Goal: Task Accomplishment & Management: Use online tool/utility

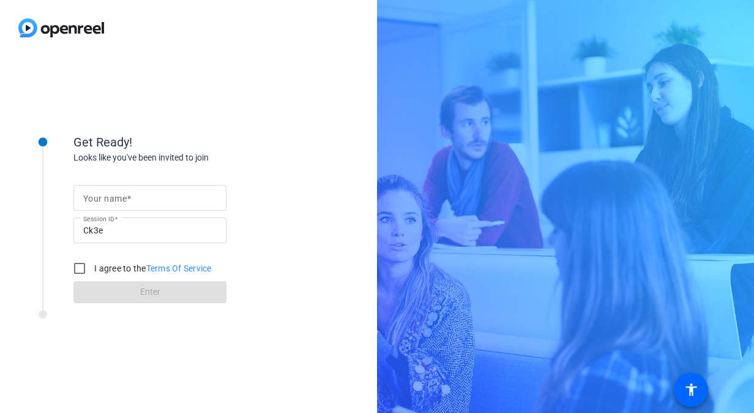
click at [88, 198] on mat-label "Your name" at bounding box center [104, 198] width 43 height 10
click at [88, 198] on input "Your name" at bounding box center [149, 197] width 133 height 15
click at [88, 198] on input "j" at bounding box center [149, 197] width 133 height 15
type input "j"
type input "[PERSON_NAME]"
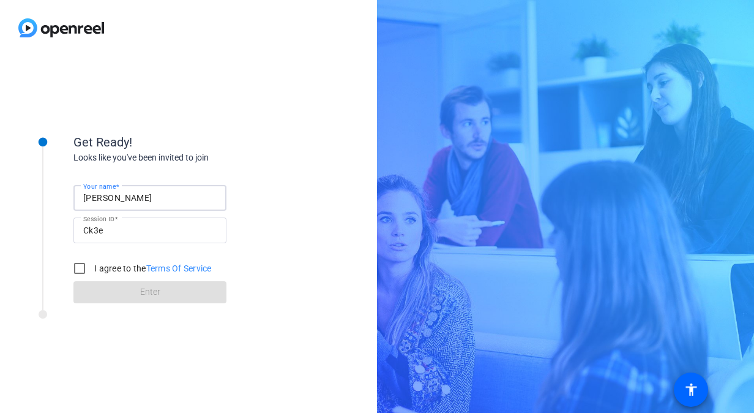
click at [44, 266] on div at bounding box center [42, 207] width 61 height 192
click at [78, 268] on input "I agree to the Terms Of Service" at bounding box center [79, 268] width 24 height 24
checkbox input "true"
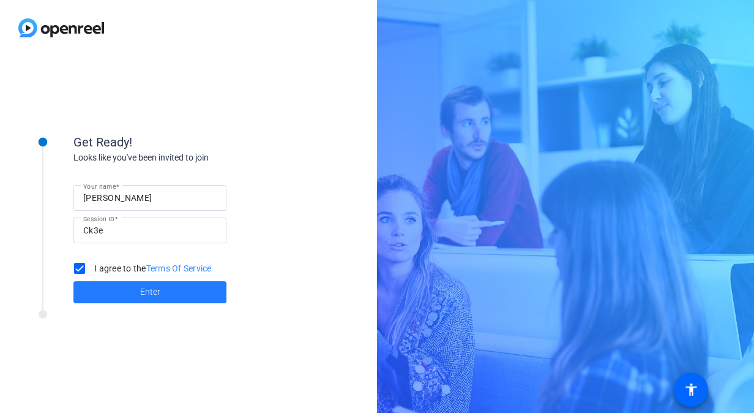
click at [99, 288] on span at bounding box center [149, 291] width 153 height 29
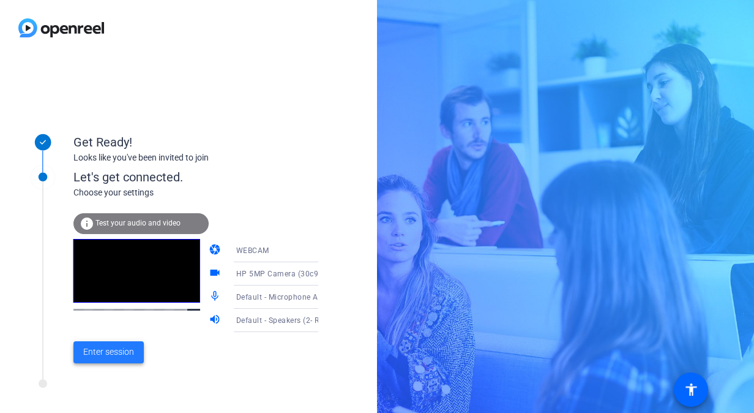
click at [121, 347] on span "Enter session" at bounding box center [108, 351] width 51 height 13
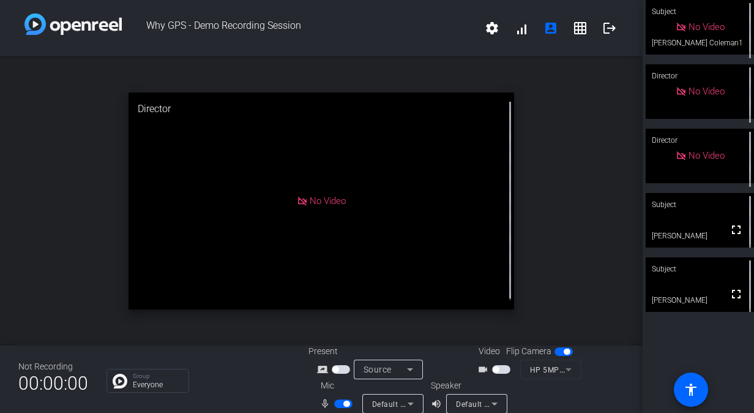
click at [341, 402] on span "button" at bounding box center [343, 403] width 18 height 9
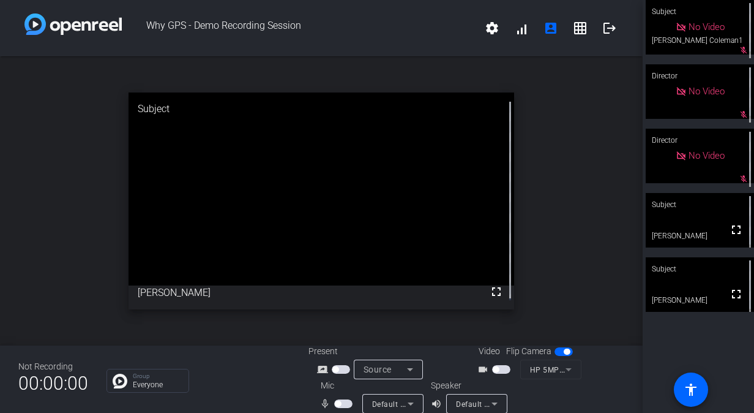
click at [341, 402] on span "button" at bounding box center [343, 403] width 18 height 9
click at [336, 404] on span "button" at bounding box center [338, 403] width 6 height 6
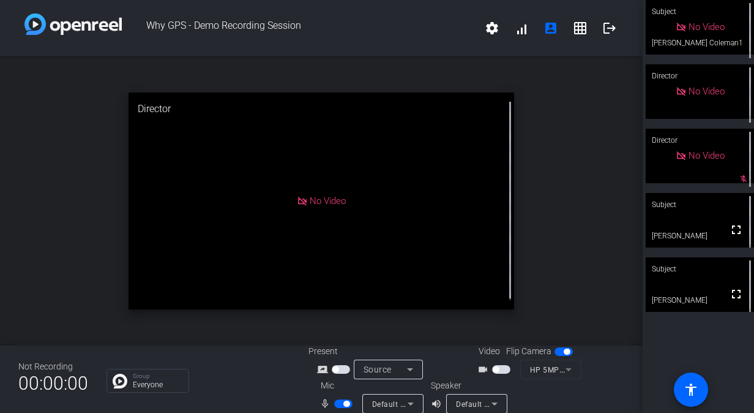
click at [340, 403] on span "button" at bounding box center [343, 403] width 18 height 9
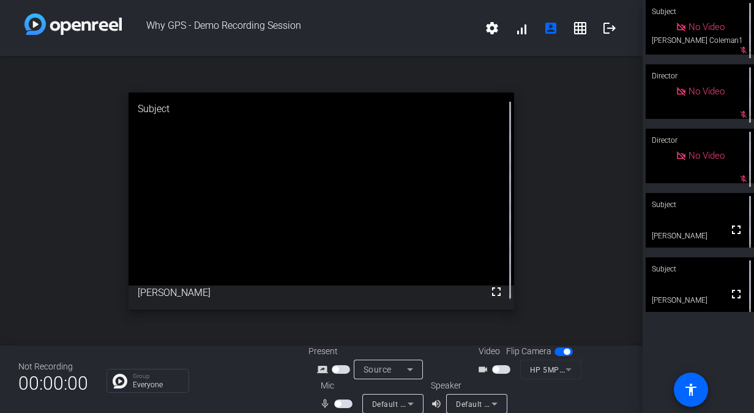
click at [340, 403] on span "button" at bounding box center [338, 403] width 6 height 6
click at [340, 403] on span "button" at bounding box center [343, 403] width 18 height 9
click at [338, 402] on span "button" at bounding box center [338, 403] width 6 height 6
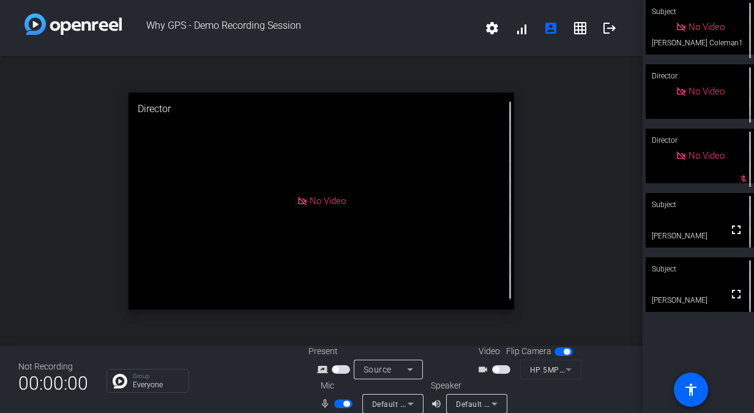
click at [341, 399] on span "button" at bounding box center [343, 403] width 18 height 9
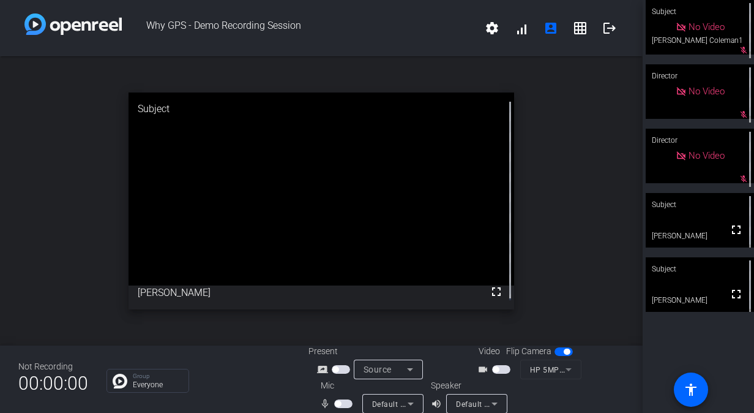
click at [343, 402] on span "button" at bounding box center [343, 403] width 18 height 9
click at [341, 402] on button "button" at bounding box center [343, 403] width 18 height 9
click at [341, 402] on span "button" at bounding box center [343, 403] width 18 height 9
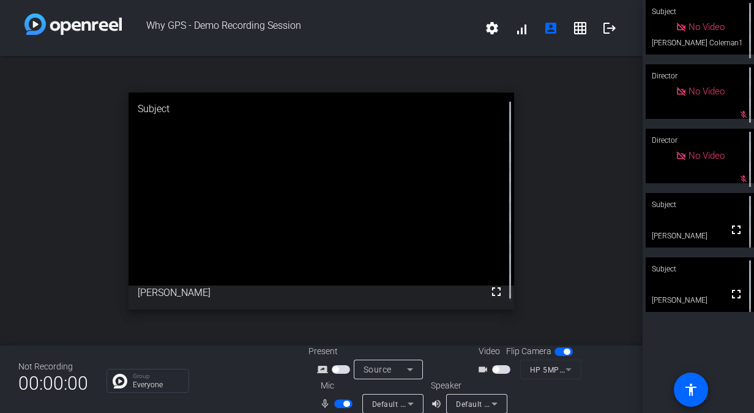
click at [341, 402] on span "button" at bounding box center [343, 403] width 18 height 9
click at [335, 399] on span "button" at bounding box center [343, 403] width 18 height 9
click at [342, 400] on span "button" at bounding box center [343, 403] width 18 height 9
click at [594, 206] on div "open_in_new Subject fullscreen [PERSON_NAME]" at bounding box center [321, 200] width 643 height 289
